Goal: Task Accomplishment & Management: Use online tool/utility

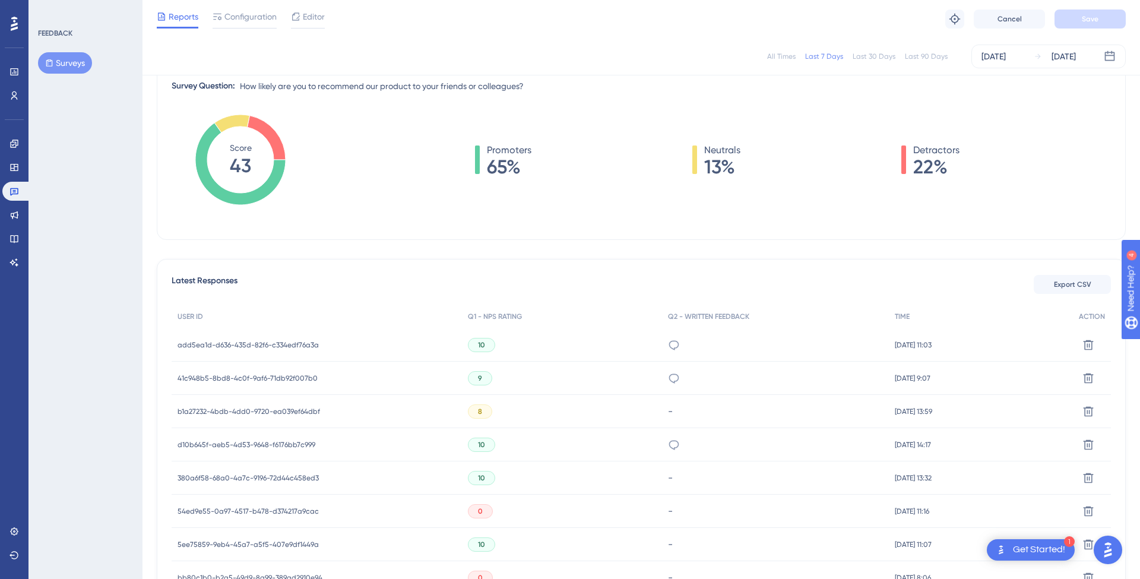
scroll to position [183, 0]
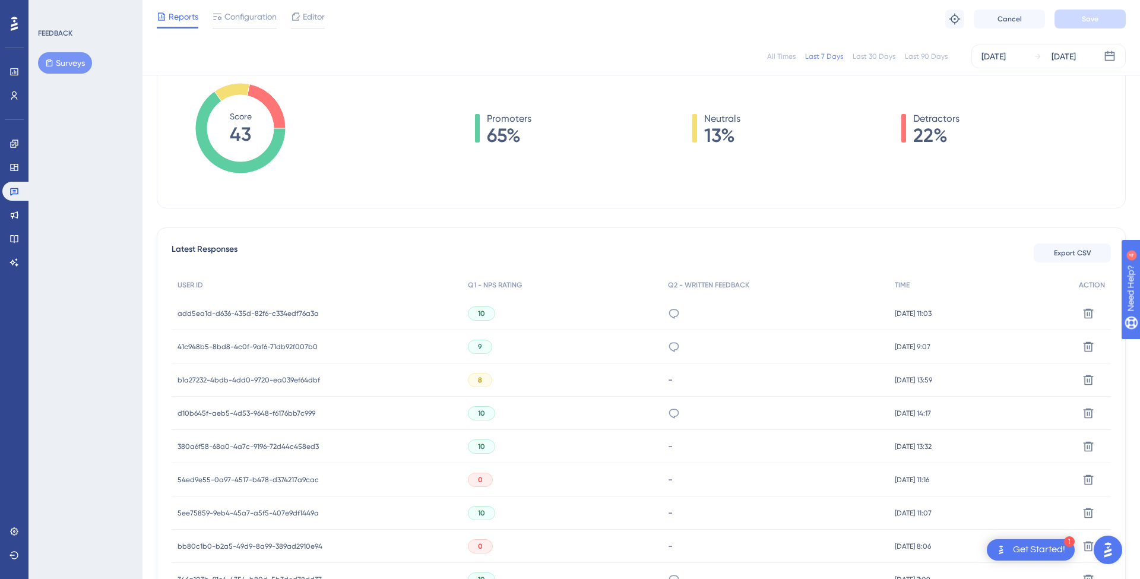
drag, startPoint x: 711, startPoint y: 194, endPoint x: 1081, endPoint y: 208, distance: 370.2
click at [711, 194] on div "Promoters 65% Neutrals 13% Detractors 22%" at bounding box center [717, 140] width 787 height 119
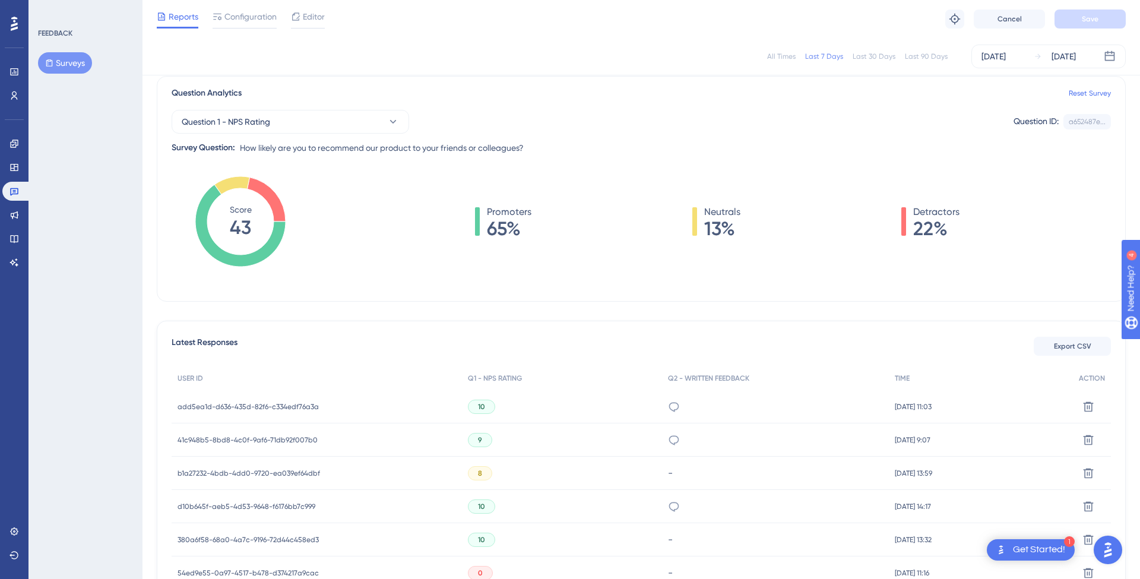
scroll to position [46, 0]
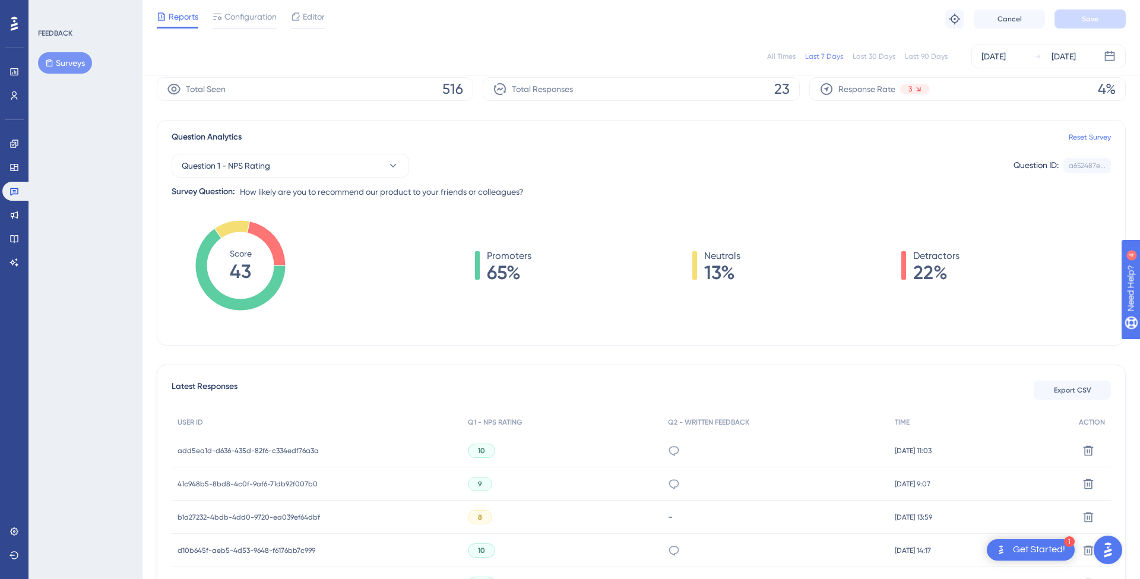
click at [785, 52] on div "All Times" at bounding box center [781, 56] width 28 height 9
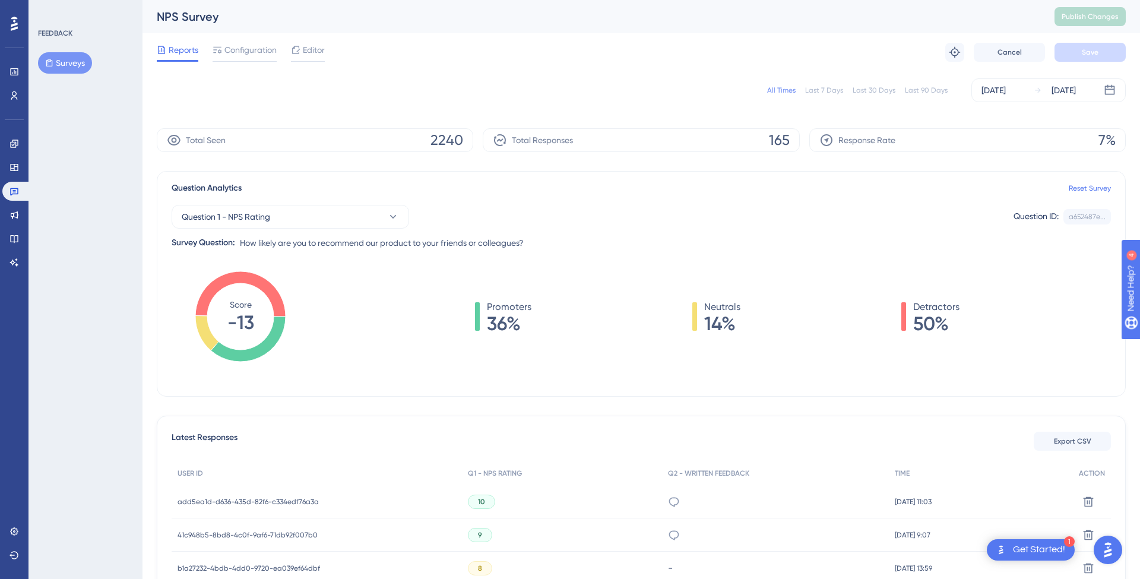
scroll to position [0, 0]
click at [252, 37] on div "Reports Configuration Editor Troubleshoot Cancel Save" at bounding box center [641, 52] width 969 height 38
click at [255, 46] on span "Configuration" at bounding box center [250, 50] width 52 height 14
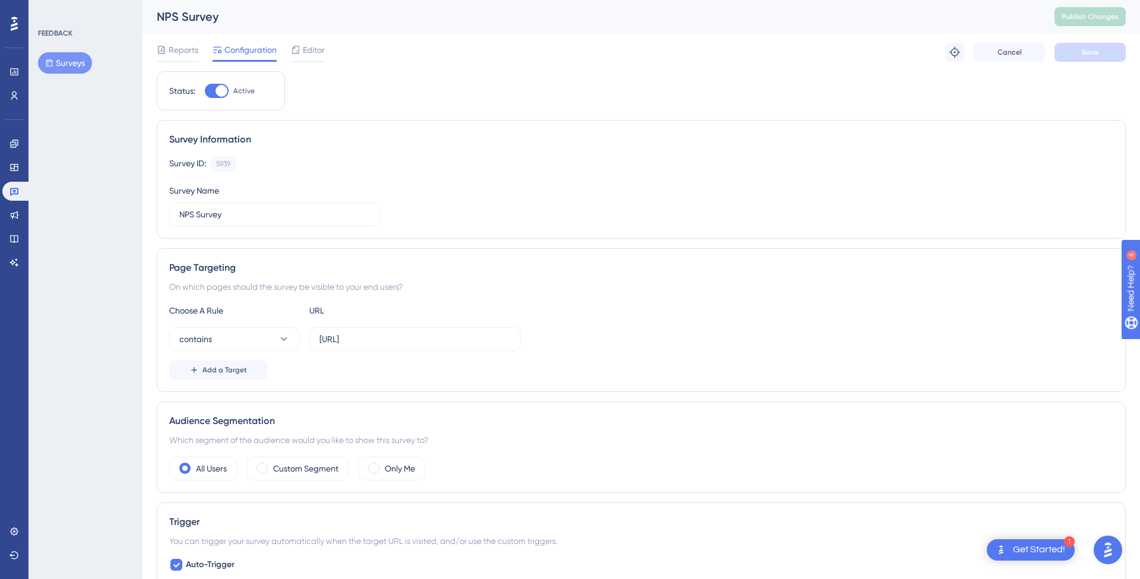
click at [335, 57] on div "Reports Configuration Editor Troubleshoot Cancel Save" at bounding box center [641, 52] width 969 height 38
click at [322, 58] on div "Editor" at bounding box center [308, 52] width 34 height 19
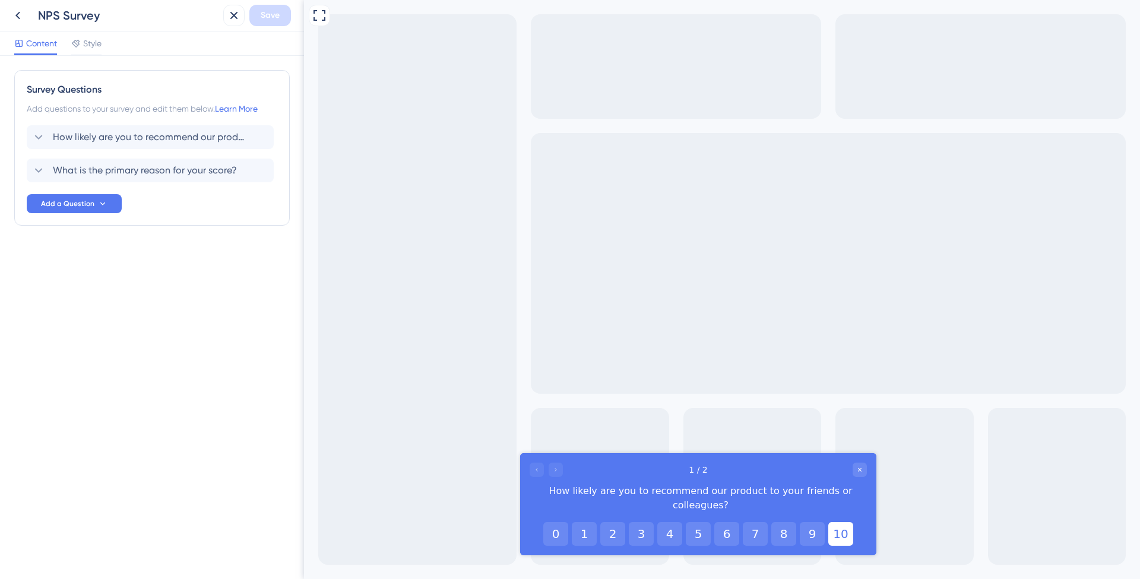
click at [835, 522] on button "10" at bounding box center [840, 534] width 25 height 24
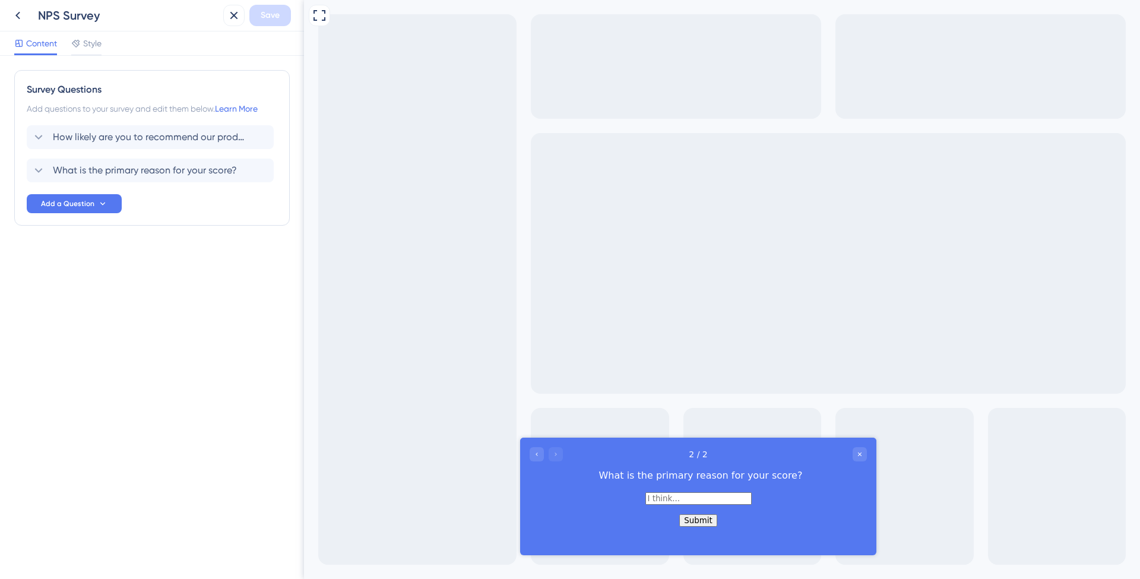
click at [658, 505] on input "text" at bounding box center [698, 498] width 106 height 12
click at [866, 455] on div "Close survey" at bounding box center [860, 454] width 14 height 14
click at [16, 16] on icon at bounding box center [17, 16] width 5 height 8
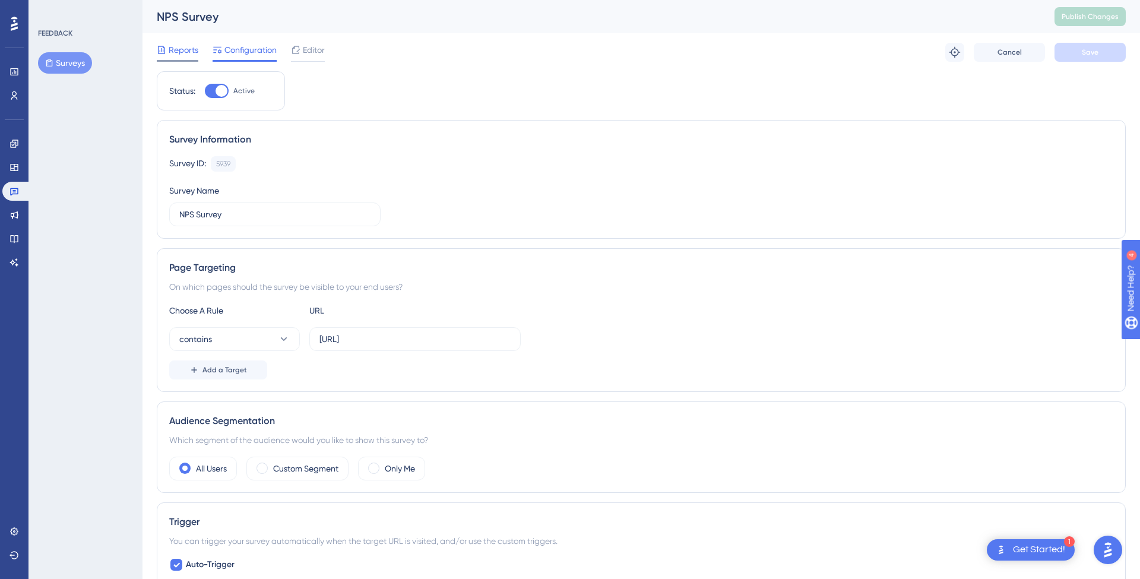
click at [190, 47] on span "Reports" at bounding box center [184, 50] width 30 height 14
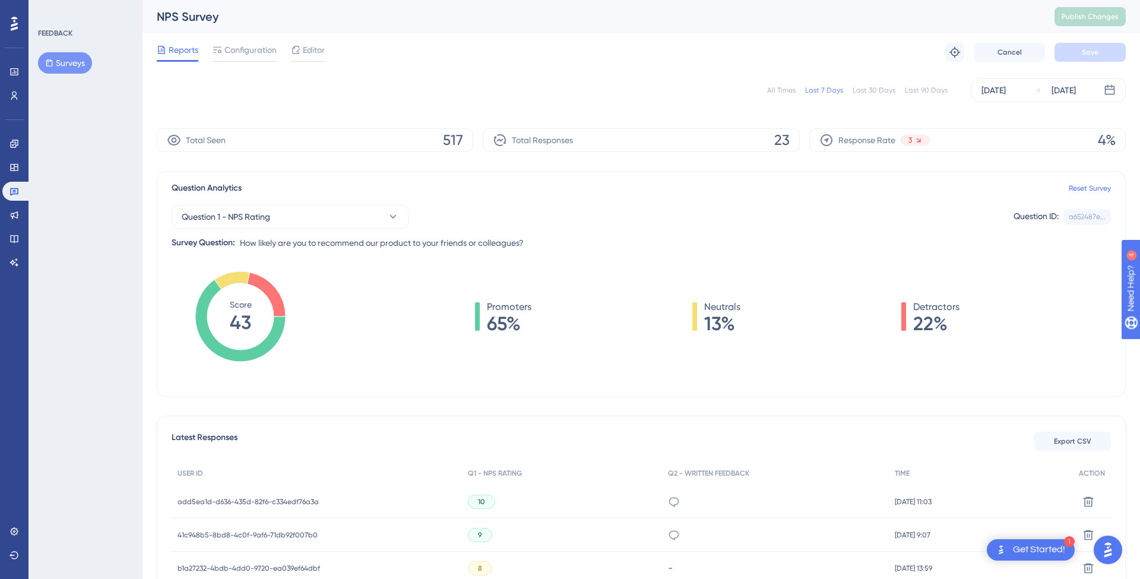
click at [775, 90] on div "All Times" at bounding box center [781, 89] width 28 height 9
drag, startPoint x: 495, startPoint y: 307, endPoint x: 524, endPoint y: 322, distance: 33.5
click at [524, 322] on div "Promoters 36%" at bounding box center [509, 316] width 45 height 33
drag, startPoint x: 716, startPoint y: 306, endPoint x: 728, endPoint y: 321, distance: 19.0
click at [728, 321] on div "Neutrals 14%" at bounding box center [722, 316] width 36 height 33
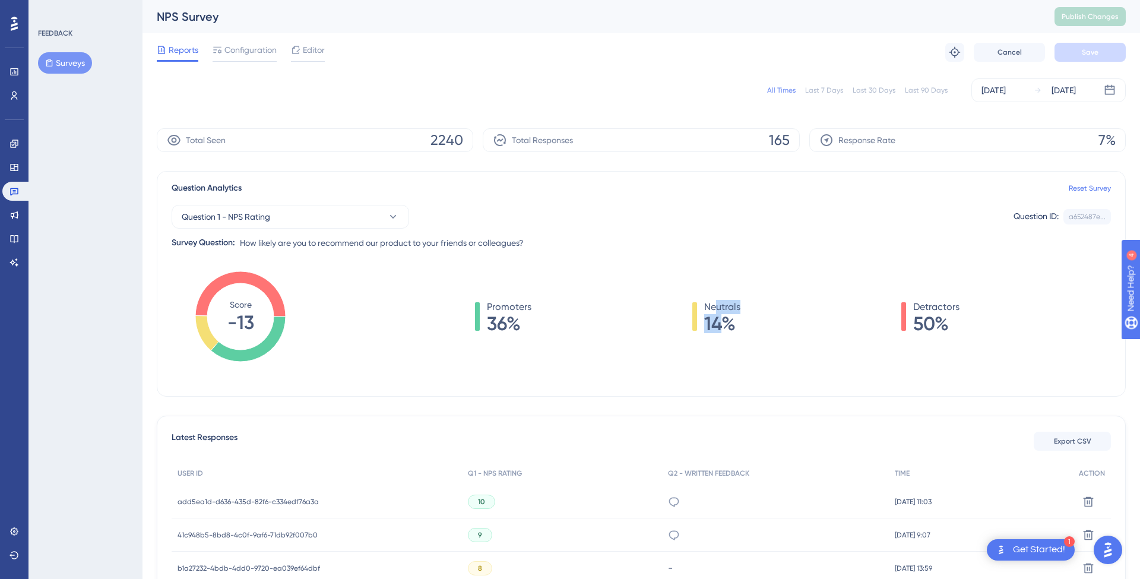
drag, startPoint x: 728, startPoint y: 321, endPoint x: 736, endPoint y: 322, distance: 7.8
click at [728, 321] on span "14%" at bounding box center [722, 323] width 36 height 19
click at [306, 49] on span "Editor" at bounding box center [314, 50] width 22 height 14
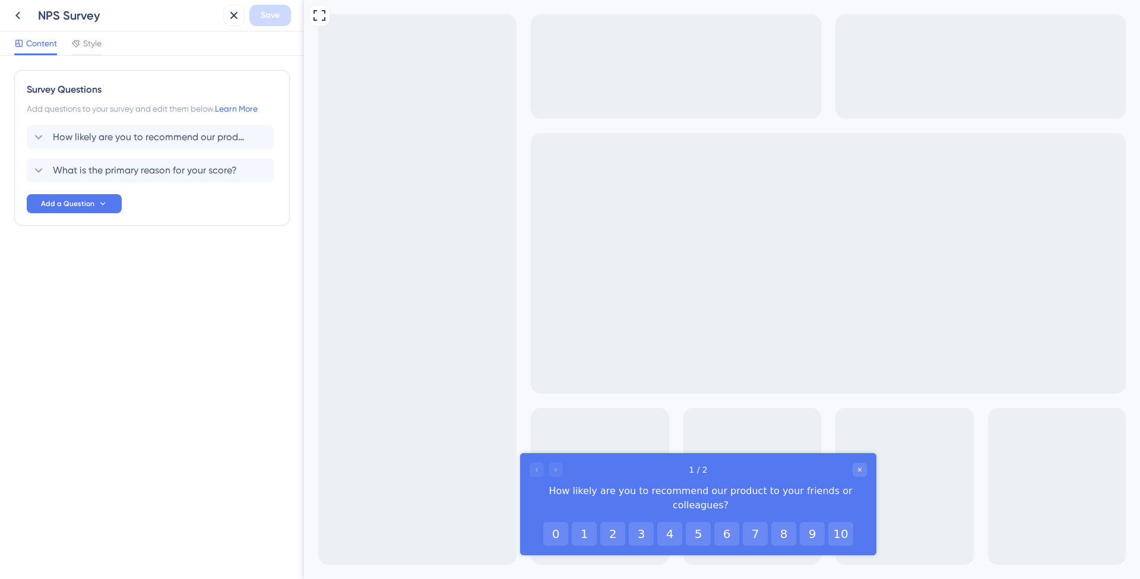
click at [70, 39] on div "Content Style" at bounding box center [57, 45] width 87 height 19
click at [20, 17] on icon at bounding box center [18, 15] width 14 height 14
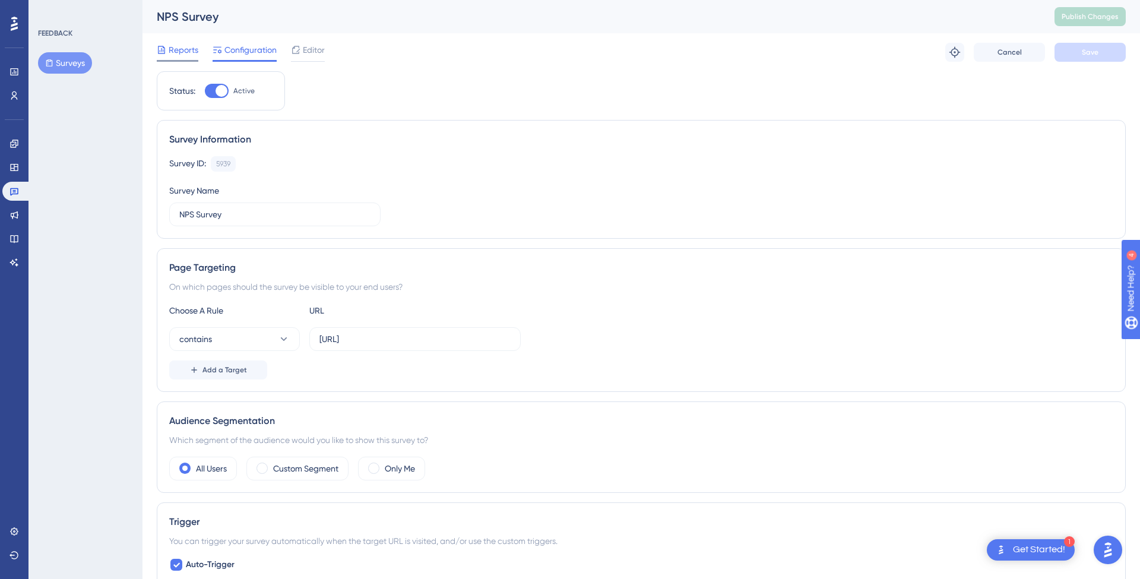
click at [197, 55] on span "Reports" at bounding box center [184, 50] width 30 height 14
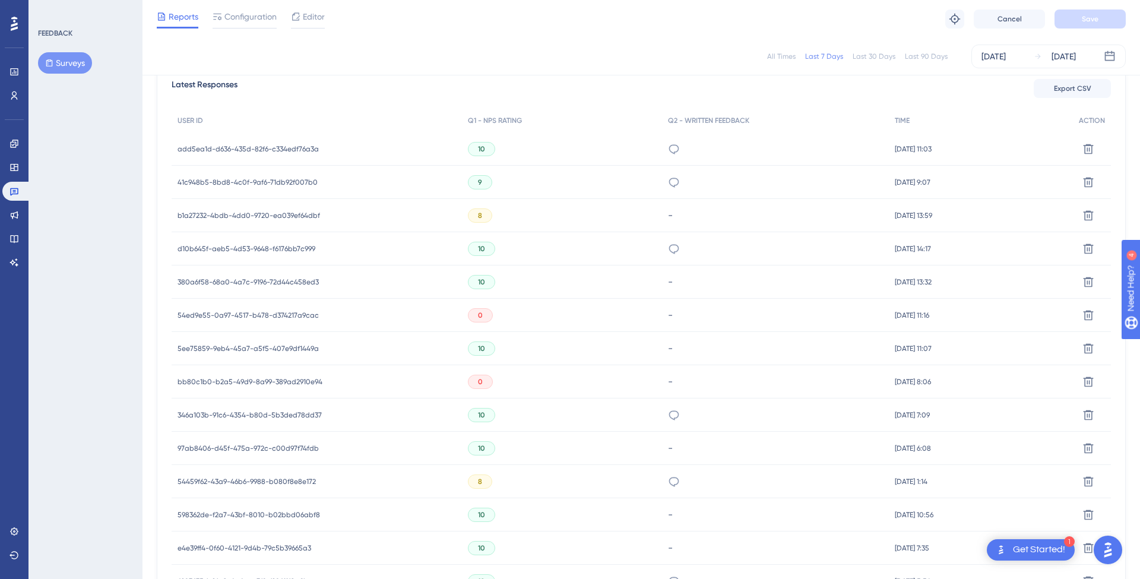
scroll to position [349, 0]
click at [496, 123] on span "Q1 - NPS RATING" at bounding box center [495, 119] width 54 height 9
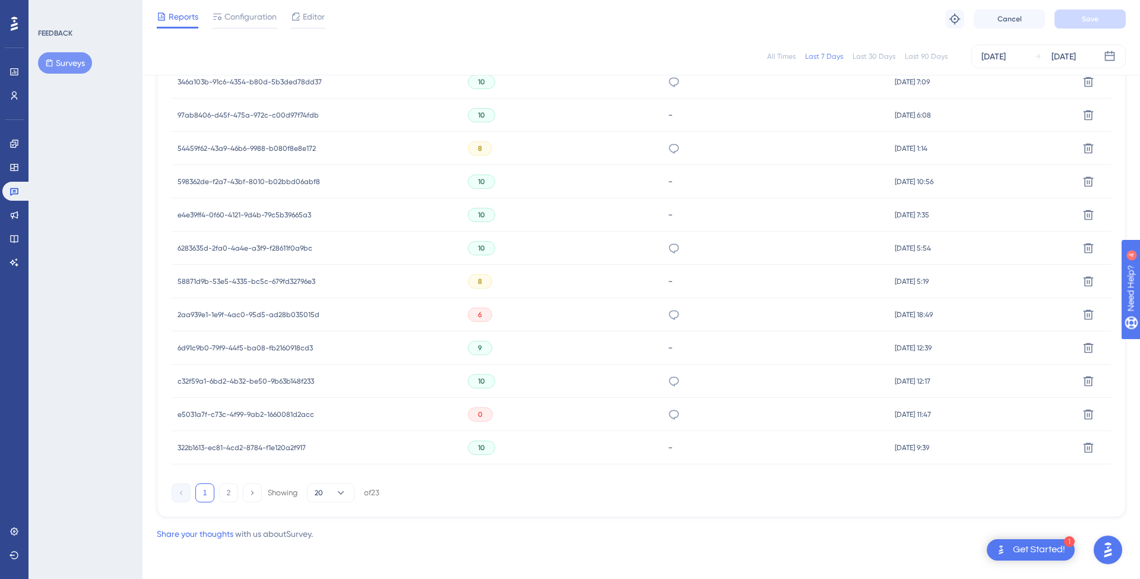
scroll to position [681, 0]
click at [230, 493] on button "2" at bounding box center [228, 492] width 19 height 19
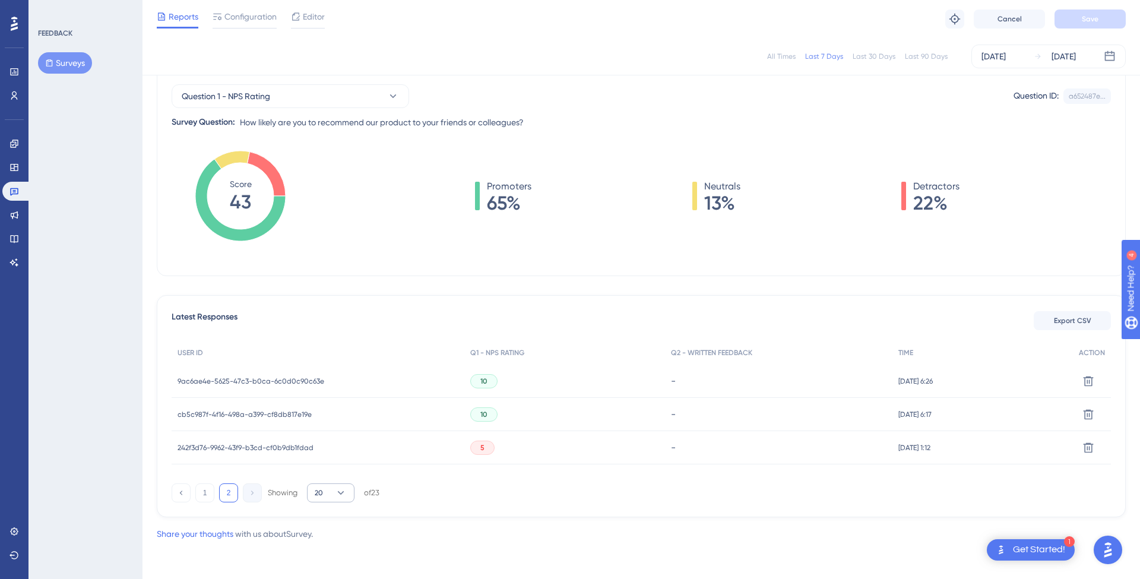
click at [330, 493] on button "20" at bounding box center [330, 492] width 47 height 19
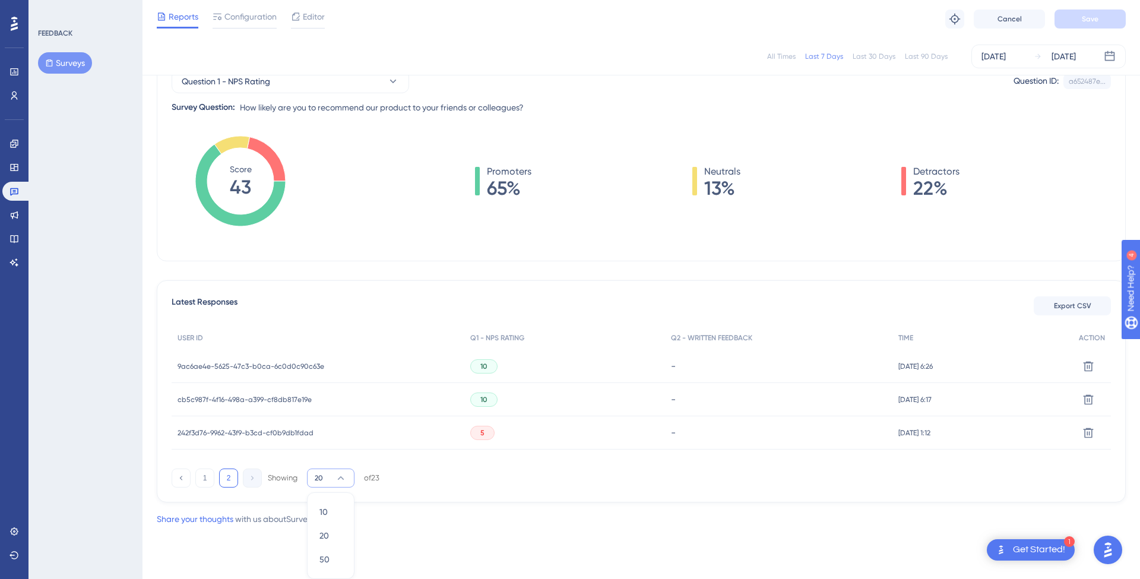
click at [309, 564] on div "10 10 20 20 50 50" at bounding box center [330, 535] width 47 height 87
click at [332, 562] on div "50 50" at bounding box center [330, 559] width 23 height 24
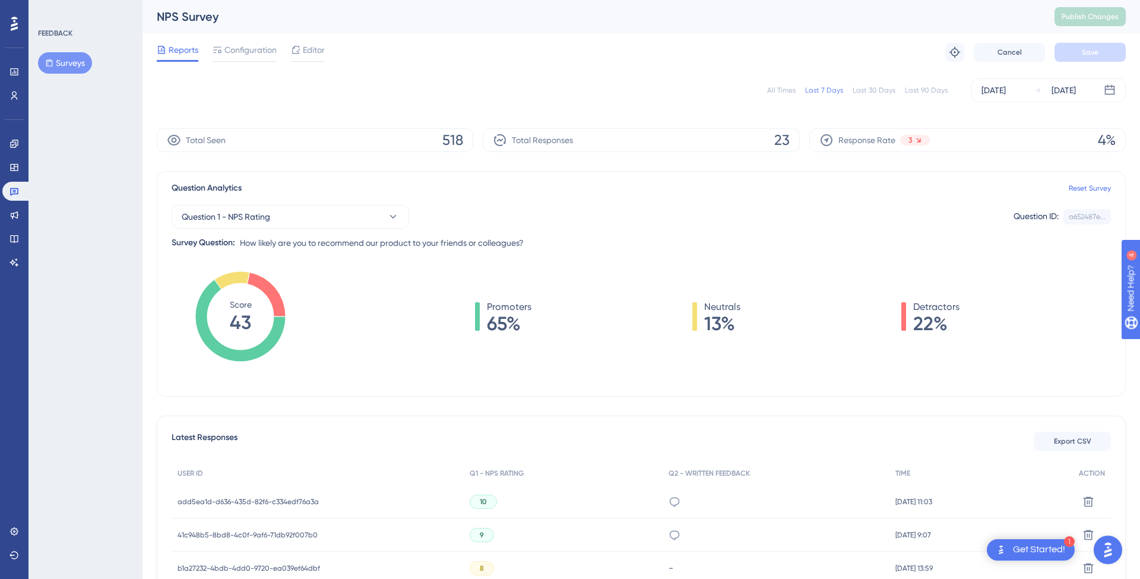
scroll to position [0, 0]
click at [275, 302] on icon at bounding box center [266, 295] width 39 height 44
click at [267, 295] on icon at bounding box center [266, 295] width 39 height 44
click at [357, 341] on div "Promoters 65% Neutrals 13% Detractors 22%" at bounding box center [717, 328] width 787 height 119
click at [788, 85] on div "All Times" at bounding box center [781, 89] width 28 height 9
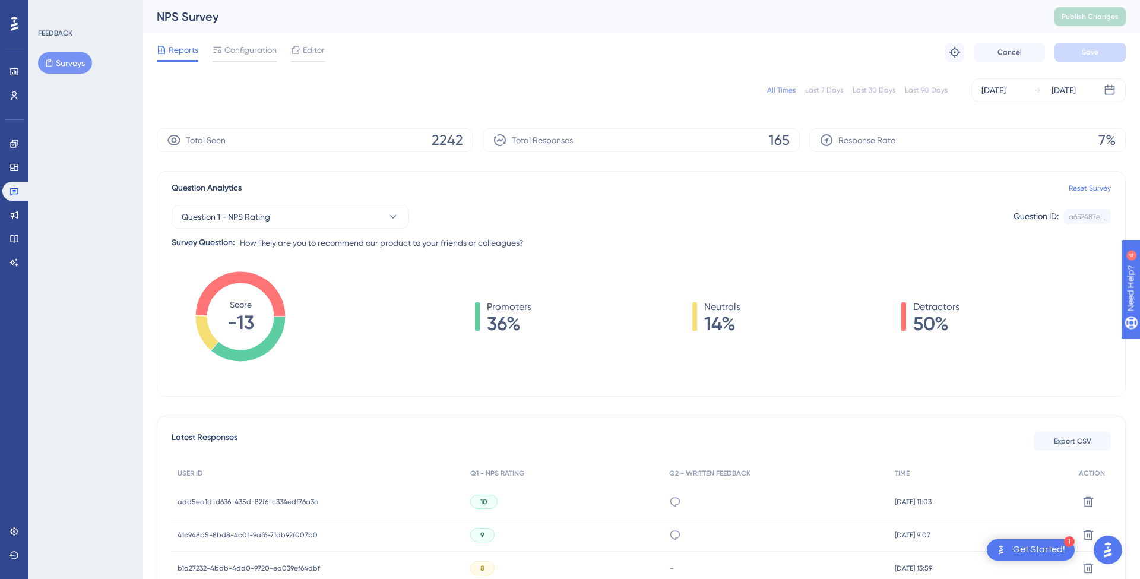
drag, startPoint x: 710, startPoint y: 227, endPoint x: 708, endPoint y: 267, distance: 39.8
click at [708, 230] on div "Question 1 - NPS Rating Question ID: a652487e... Copy Survey Question: How like…" at bounding box center [641, 222] width 939 height 55
drag, startPoint x: 709, startPoint y: 303, endPoint x: 726, endPoint y: 321, distance: 23.9
click at [726, 321] on div "Neutrals 14%" at bounding box center [722, 316] width 36 height 33
drag, startPoint x: 726, startPoint y: 321, endPoint x: 736, endPoint y: 327, distance: 12.2
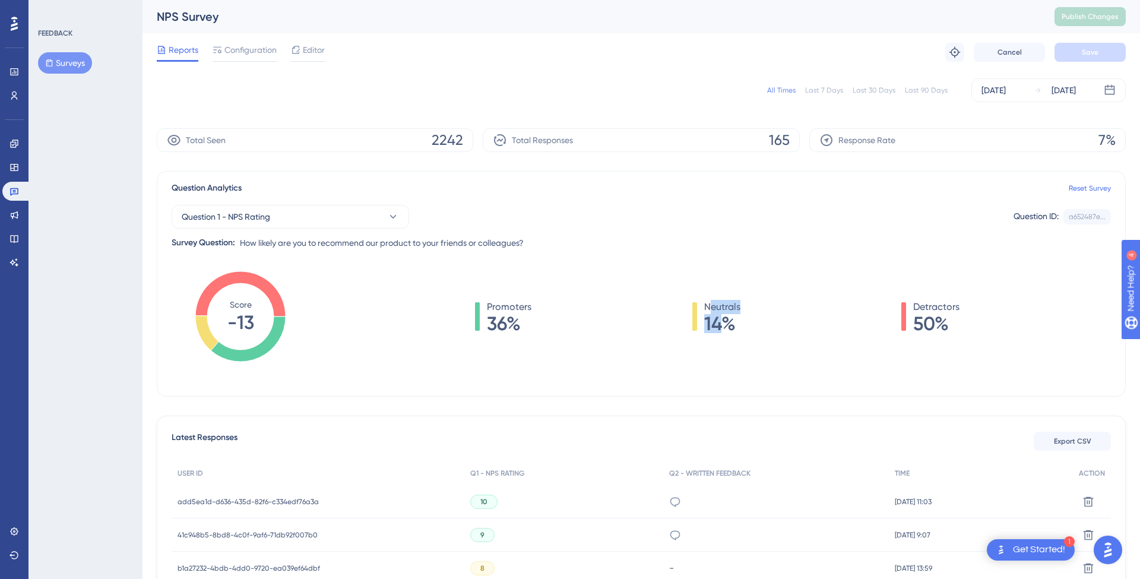
click at [727, 322] on span "14%" at bounding box center [722, 323] width 36 height 19
drag, startPoint x: 736, startPoint y: 326, endPoint x: 717, endPoint y: 311, distance: 24.5
click at [717, 311] on div "Neutrals 14%" at bounding box center [722, 316] width 36 height 33
click at [717, 311] on span "Neutrals" at bounding box center [722, 307] width 36 height 14
